Goal: Use online tool/utility: Utilize a website feature to perform a specific function

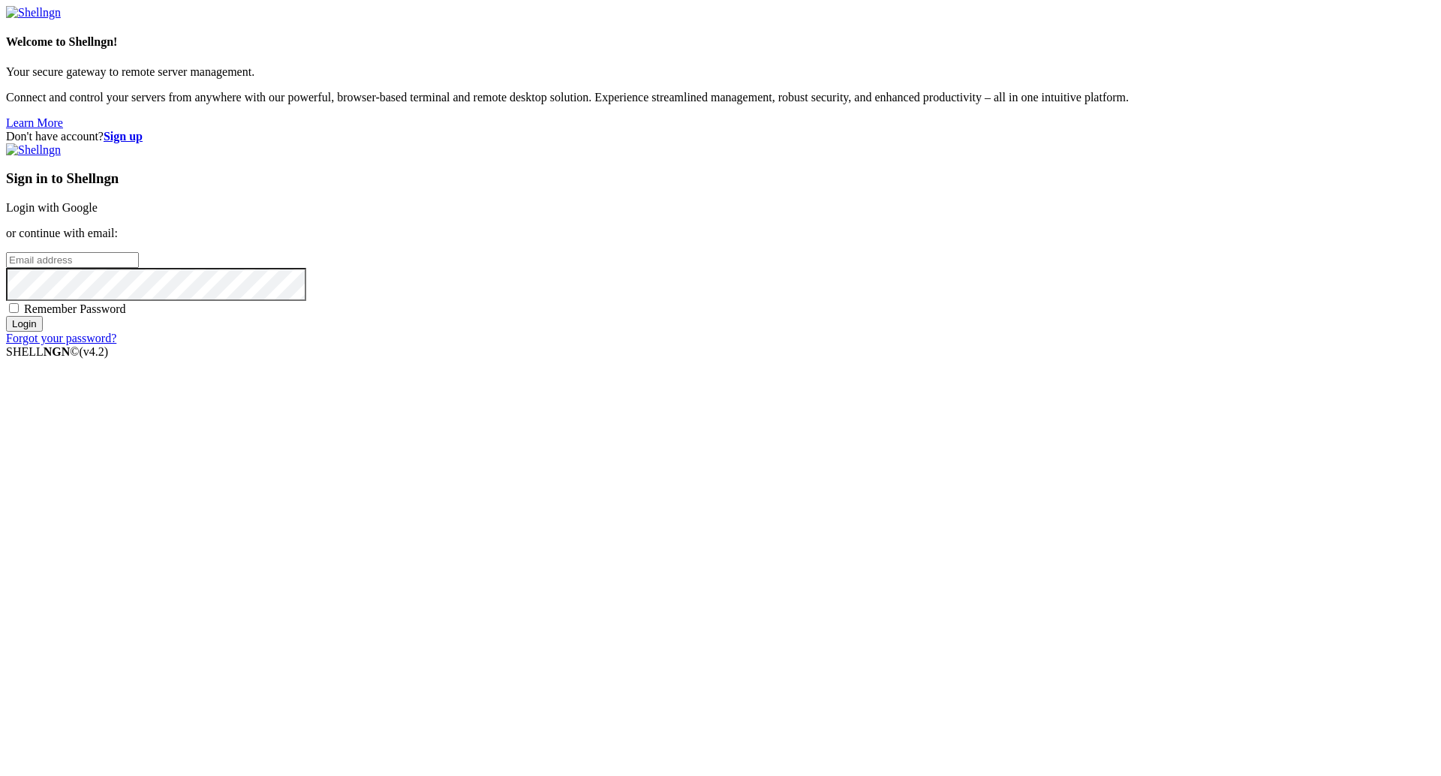
type input "[PERSON_NAME][EMAIL_ADDRESS][DOMAIN_NAME]"
click at [43, 332] on input "Login" at bounding box center [24, 324] width 37 height 16
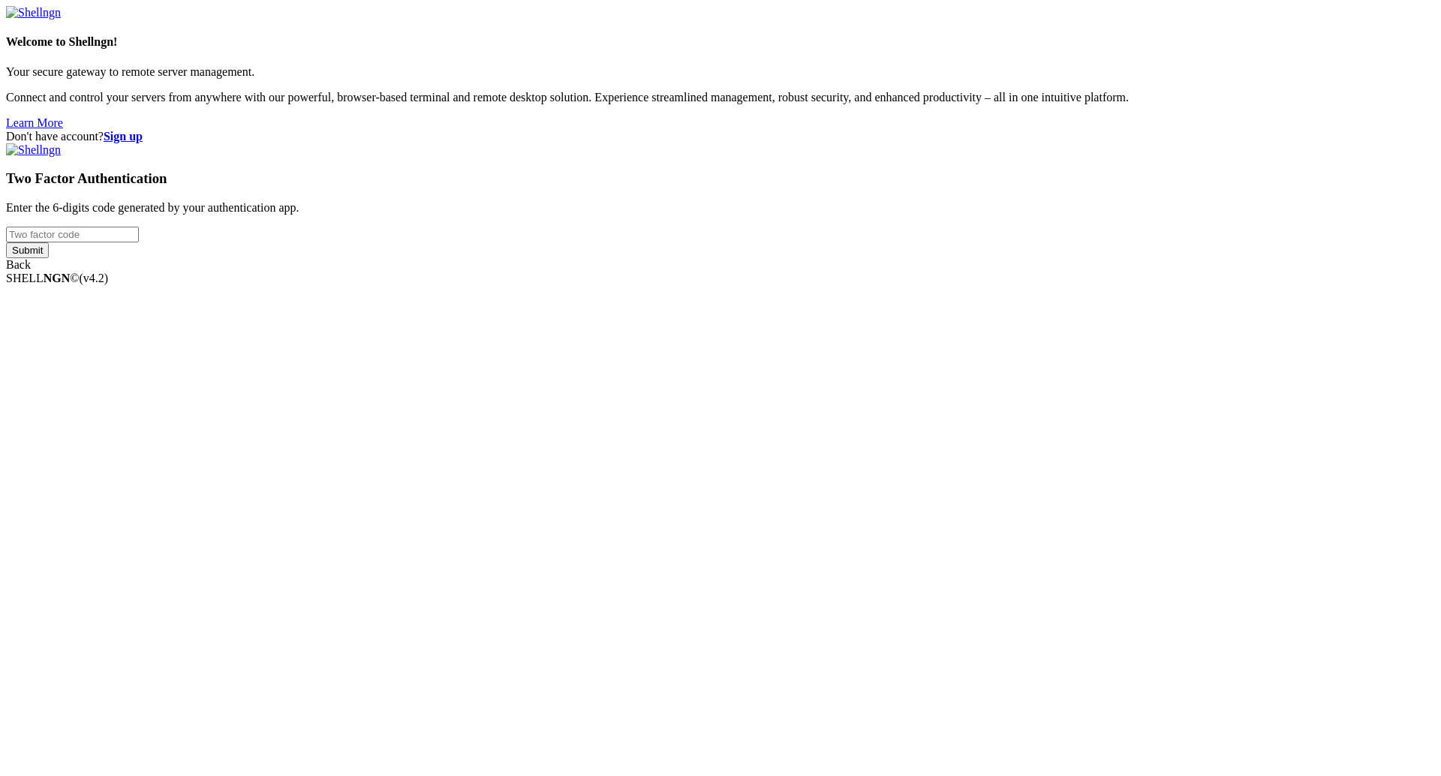
click at [139, 242] on input "number" at bounding box center [72, 235] width 133 height 16
type input "739746"
click at [49, 258] on input "Submit" at bounding box center [27, 250] width 43 height 16
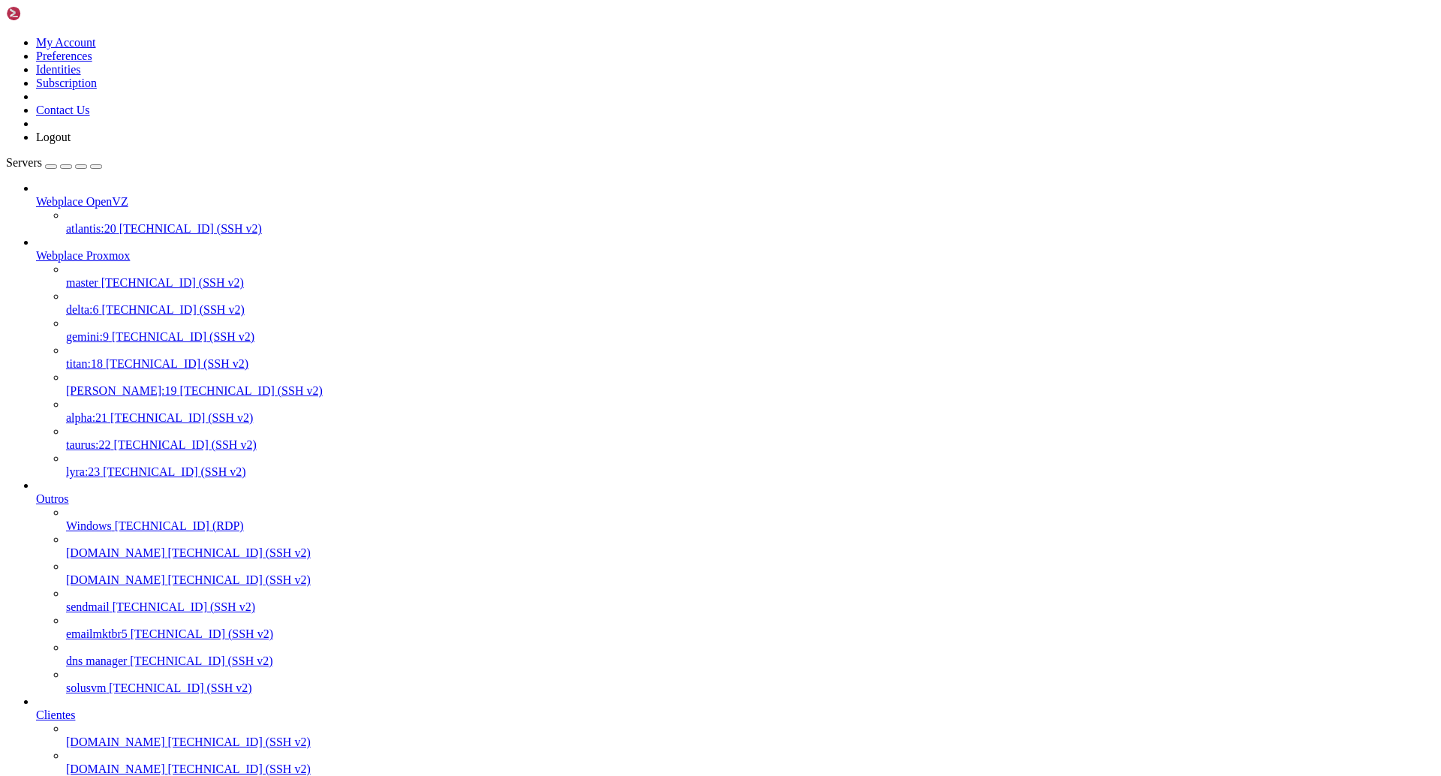
scroll to position [480, 0]
click at [127, 736] on span "[DOMAIN_NAME]" at bounding box center [115, 742] width 99 height 13
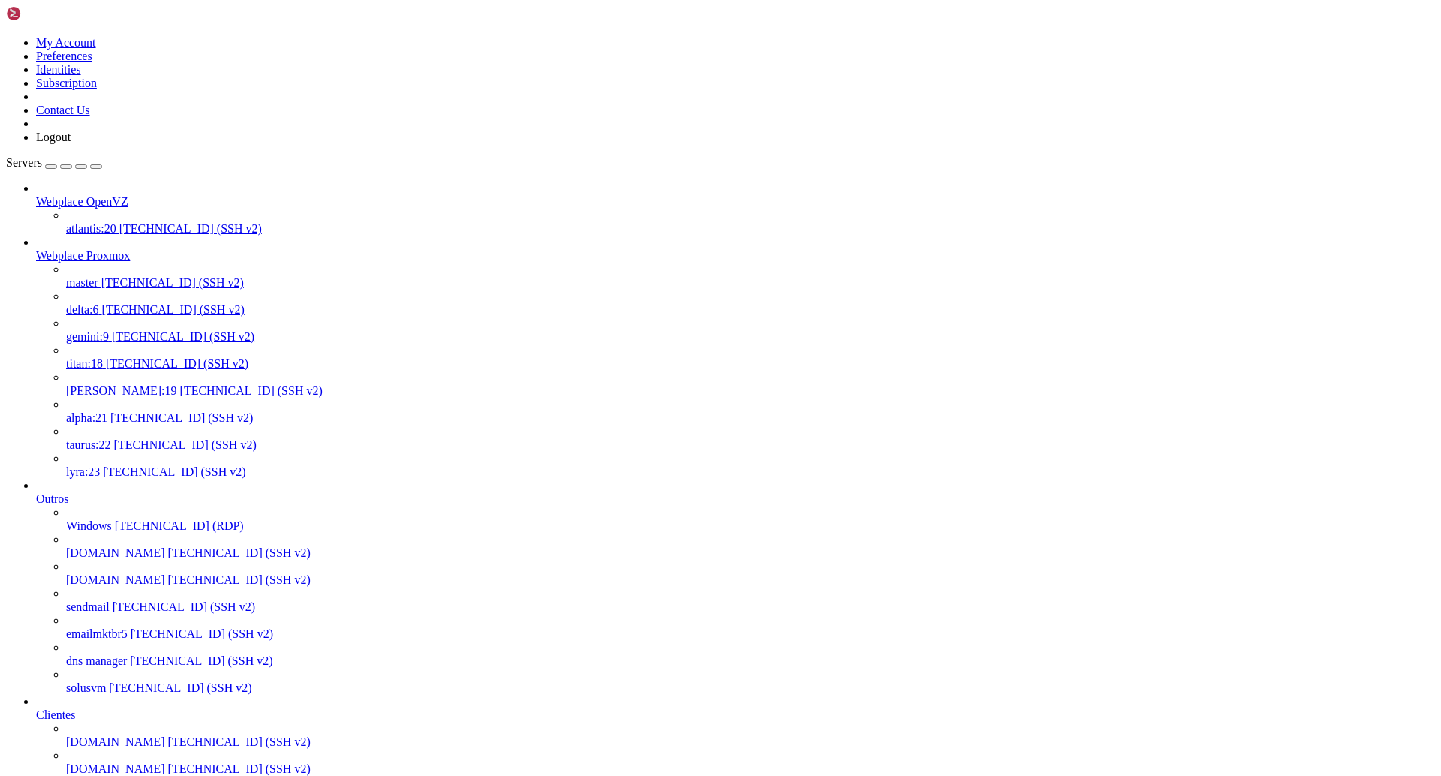
drag, startPoint x: 360, startPoint y: 2264, endPoint x: 14, endPoint y: 2264, distance: 346.8
copy x-row "rpool/data/subvol-504-disk-0 5.4T 3.5T 1.9T 65% /"
